Goal: Task Accomplishment & Management: Complete application form

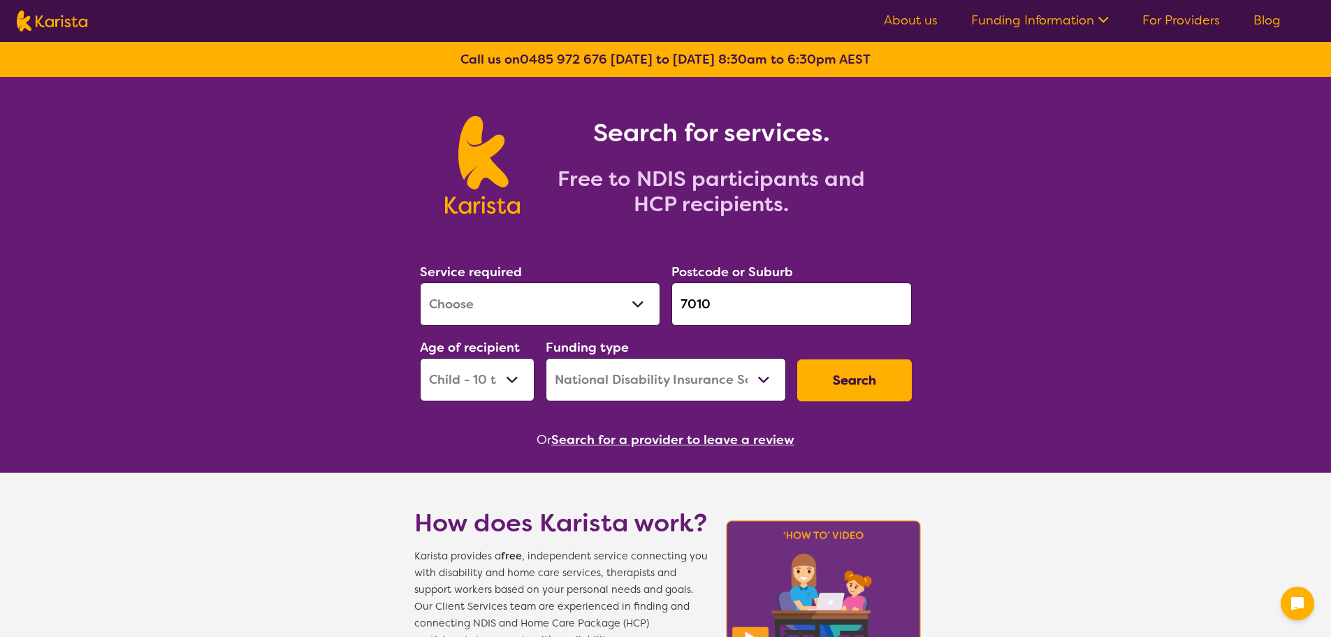
select select "[MEDICAL_DATA]"
select select "CH"
select select "NDIS"
click at [847, 389] on button "Search" at bounding box center [854, 380] width 115 height 42
